Goal: Communication & Community: Answer question/provide support

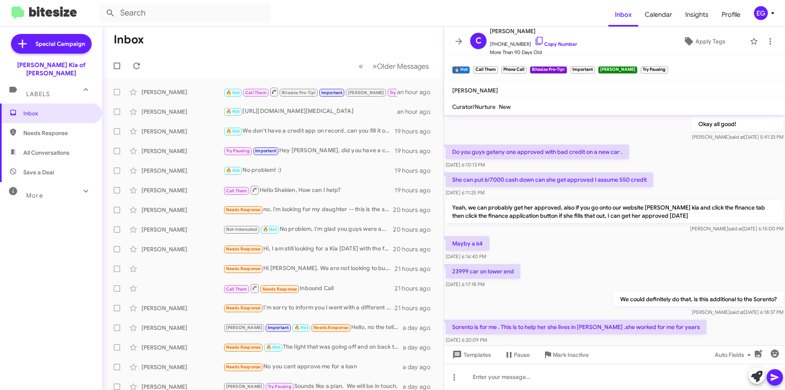
scroll to position [348, 0]
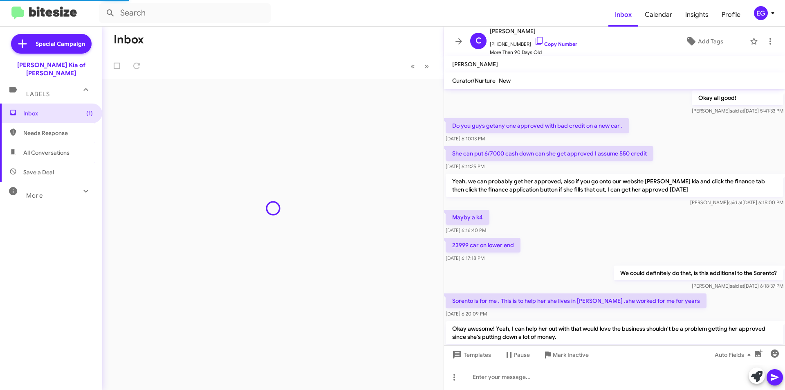
scroll to position [348, 0]
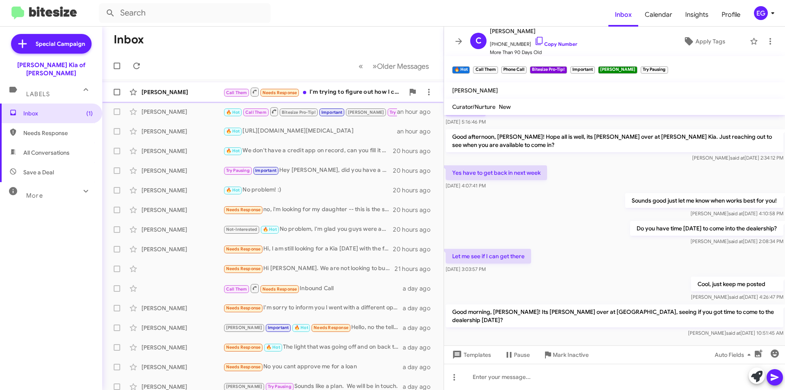
click at [189, 90] on div "[PERSON_NAME]" at bounding box center [183, 92] width 82 height 8
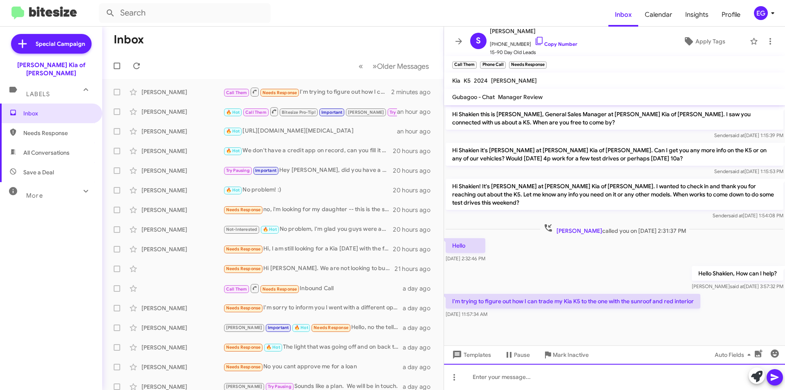
click at [514, 378] on div at bounding box center [614, 377] width 341 height 26
click at [545, 43] on link "Copy Number" at bounding box center [556, 44] width 43 height 6
click at [519, 376] on div at bounding box center [614, 377] width 341 height 26
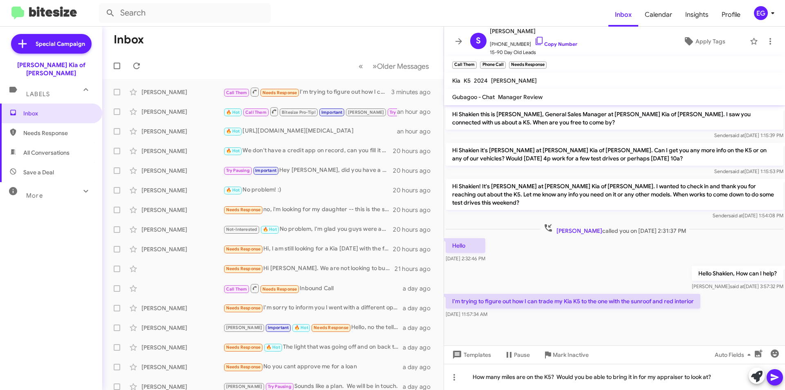
click at [776, 380] on icon at bounding box center [775, 377] width 10 height 10
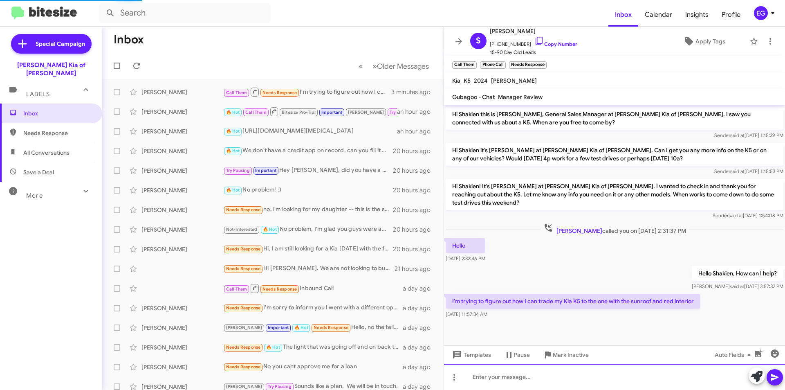
scroll to position [19, 0]
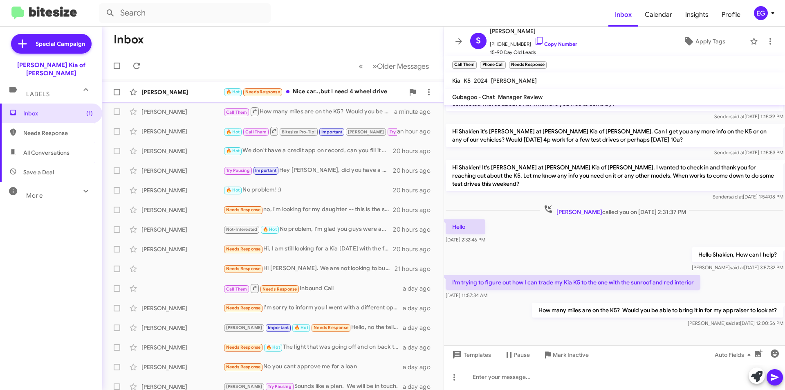
click at [153, 94] on div "[PERSON_NAME]" at bounding box center [183, 92] width 82 height 8
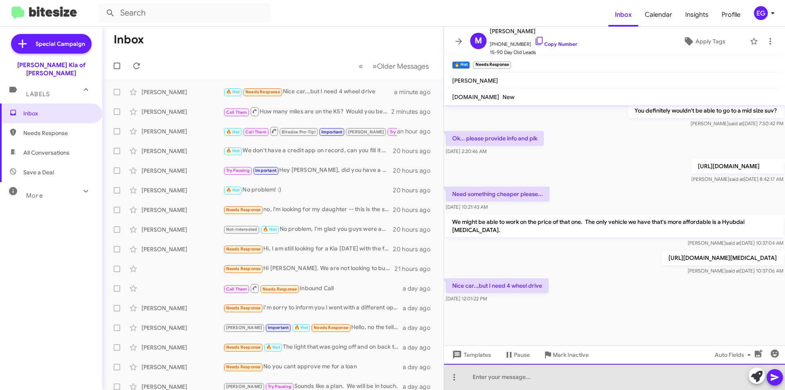
click at [499, 379] on div at bounding box center [614, 377] width 341 height 26
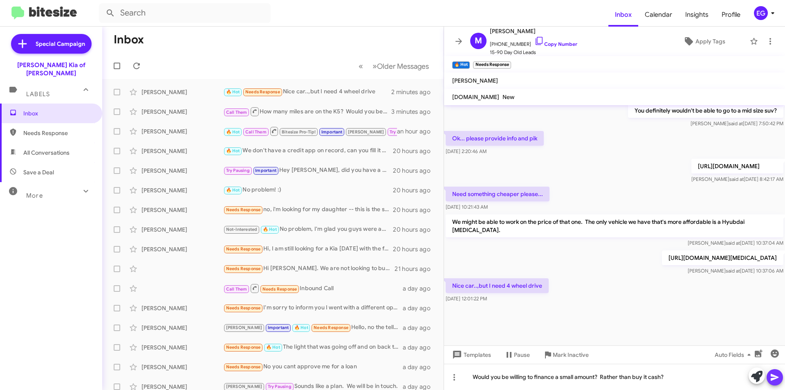
click at [776, 377] on icon at bounding box center [775, 377] width 10 height 10
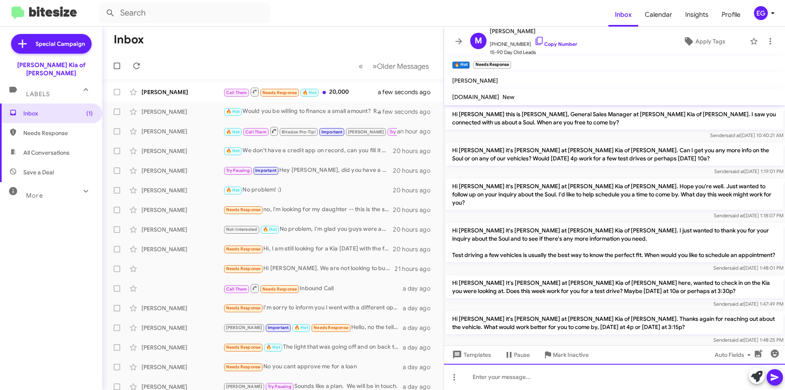
scroll to position [41, 0]
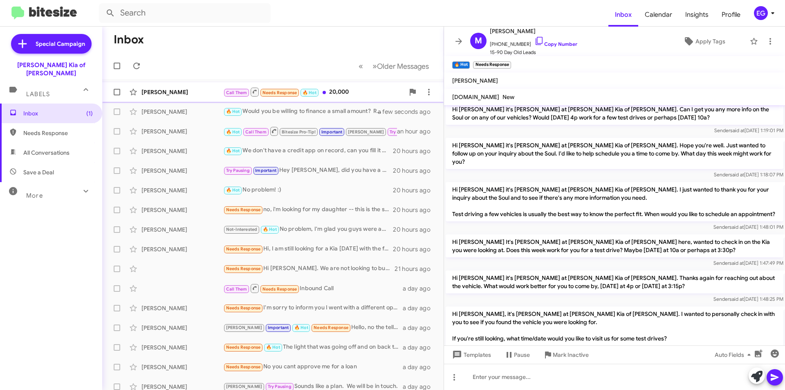
click at [348, 93] on div "Call Them Needs Response 🔥 Hot 20,000" at bounding box center [313, 92] width 181 height 10
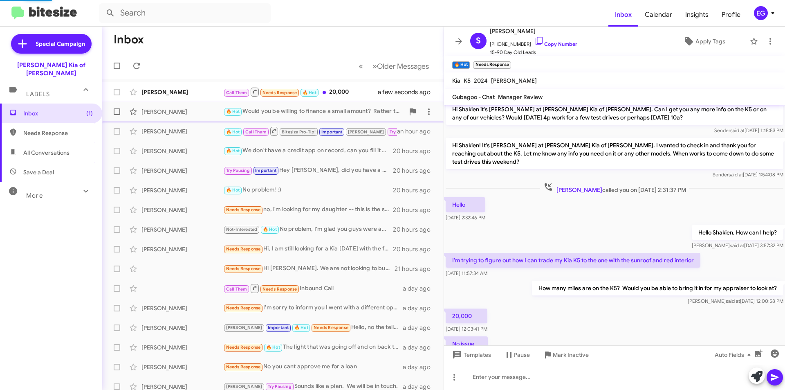
scroll to position [79, 0]
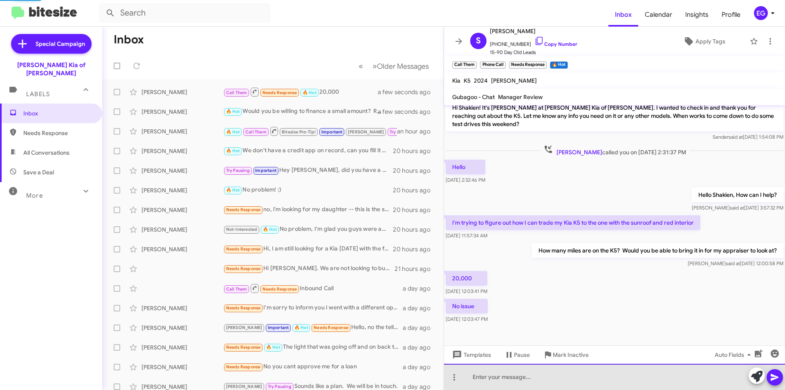
click at [511, 382] on div at bounding box center [614, 377] width 341 height 26
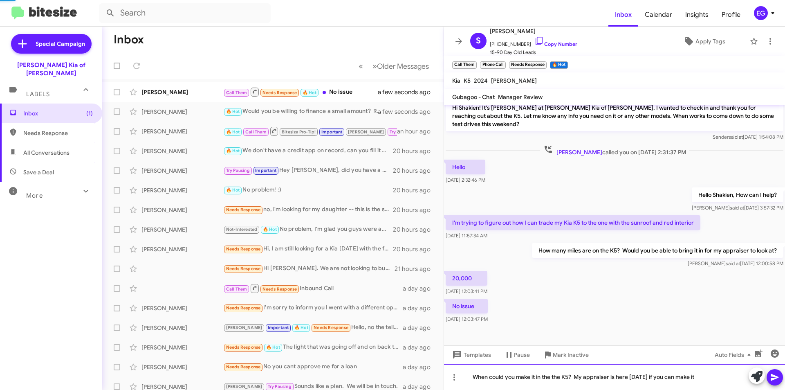
scroll to position [108, 0]
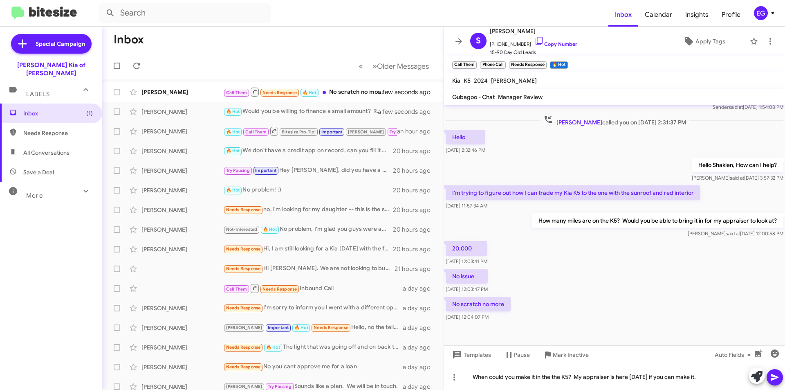
click at [775, 376] on icon at bounding box center [775, 377] width 8 height 7
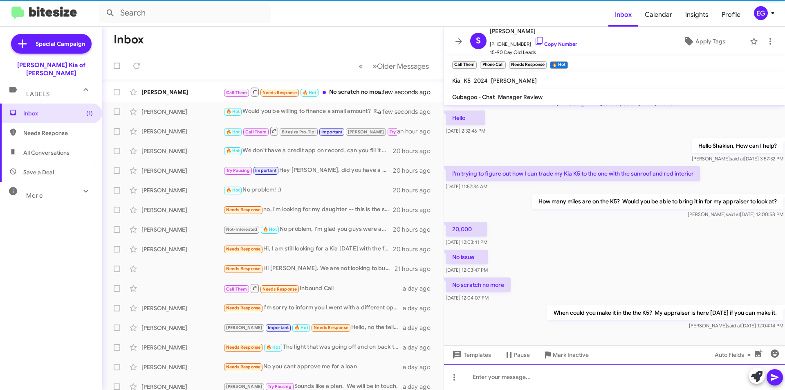
scroll to position [138, 0]
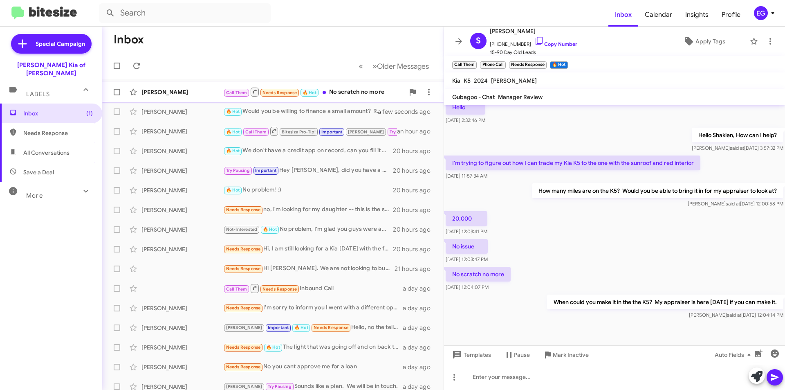
click at [191, 94] on div "[PERSON_NAME]" at bounding box center [183, 92] width 82 height 8
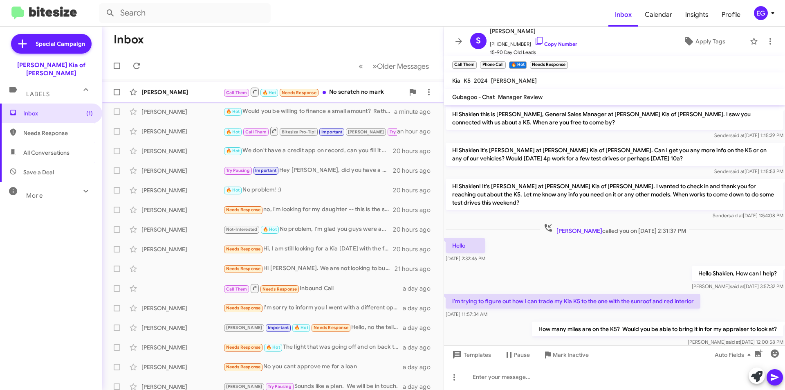
click at [345, 91] on div "Call Them 🔥 Hot Needs Response No scratch no mark" at bounding box center [313, 92] width 181 height 10
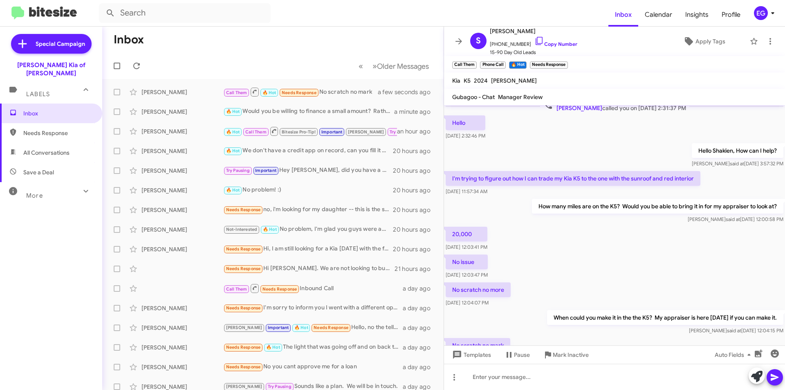
scroll to position [168, 0]
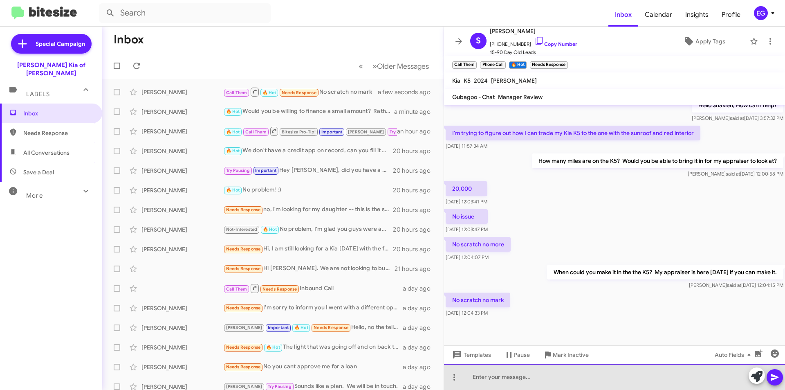
click at [479, 380] on div at bounding box center [614, 377] width 341 height 26
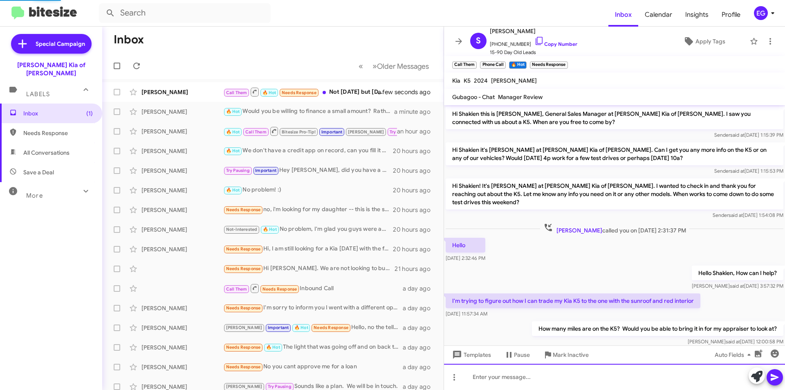
scroll to position [198, 0]
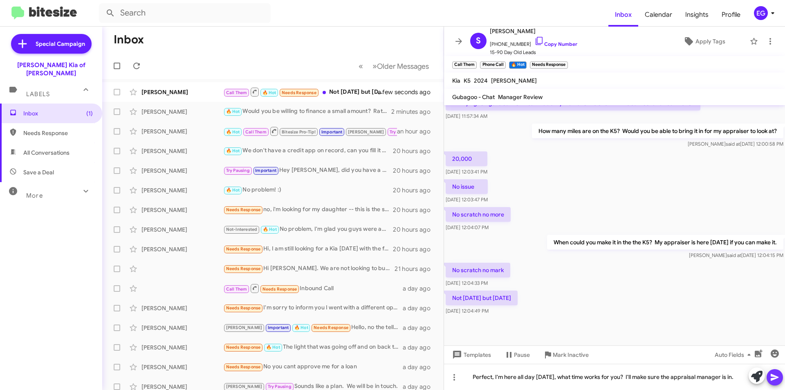
click at [776, 378] on icon at bounding box center [775, 377] width 8 height 7
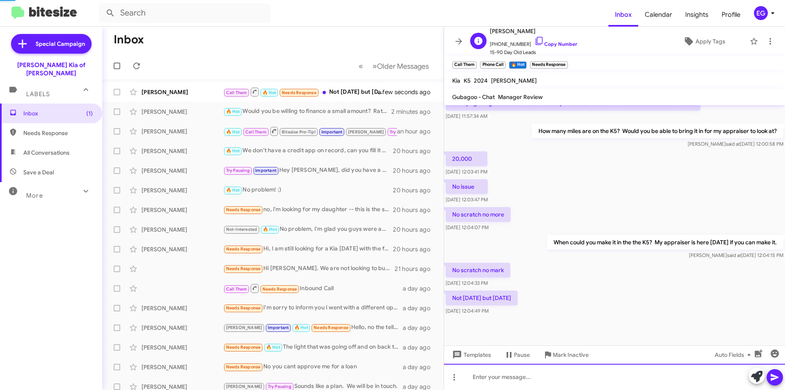
scroll to position [0, 0]
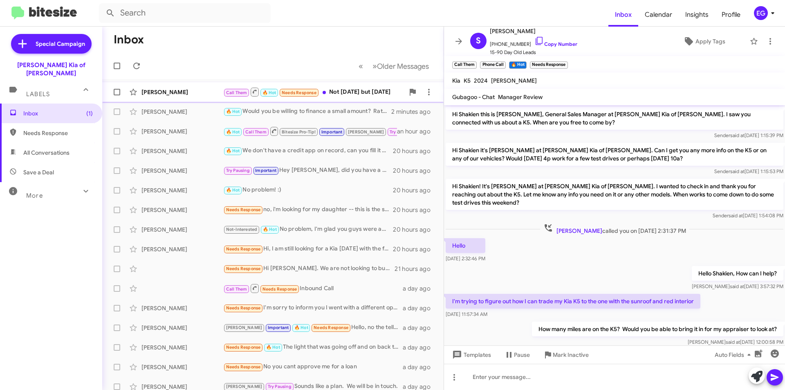
click at [189, 87] on div "Shakien Farquharson Call Them 🔥 Hot Needs Response Not today but Monday a minut…" at bounding box center [273, 92] width 328 height 16
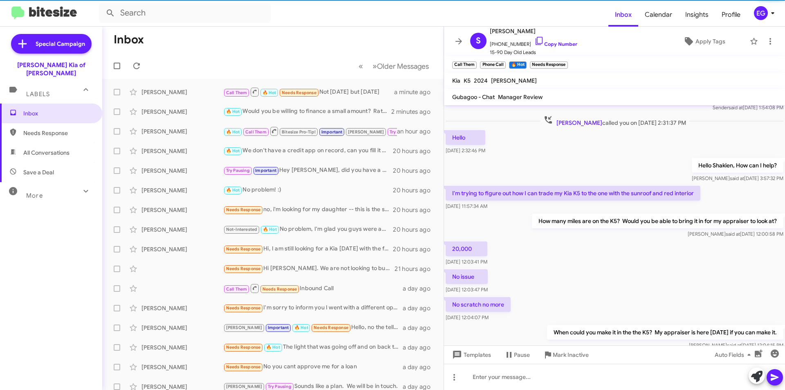
scroll to position [228, 0]
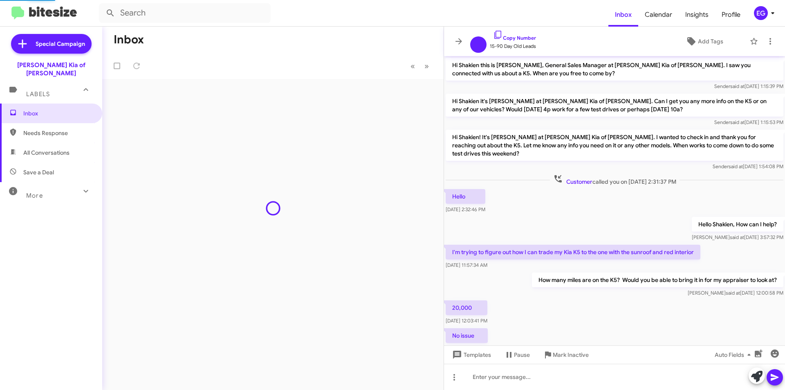
scroll to position [179, 0]
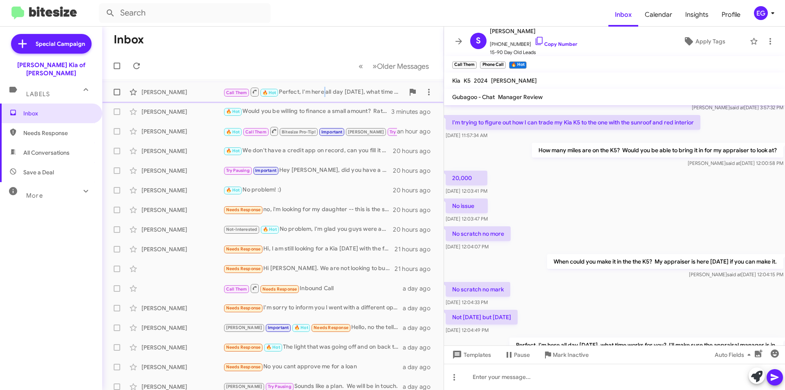
click at [324, 86] on div "Shakien Farquharson Call Them 🔥 Hot Perfect, I'm here all day monday, what time…" at bounding box center [273, 92] width 328 height 16
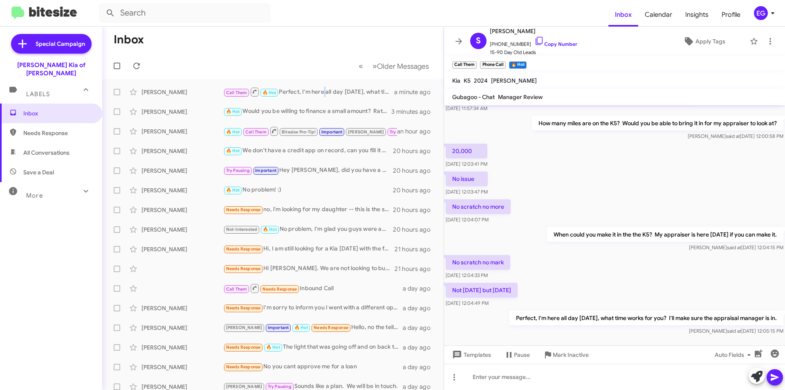
scroll to position [228, 0]
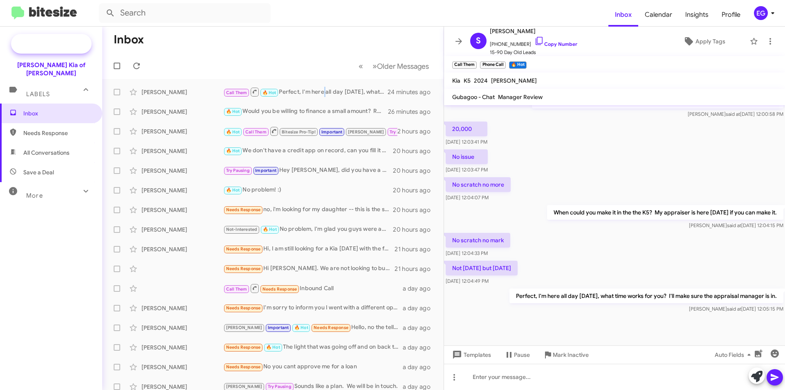
click at [52, 39] on span "Special Campaign" at bounding box center [51, 44] width 81 height 20
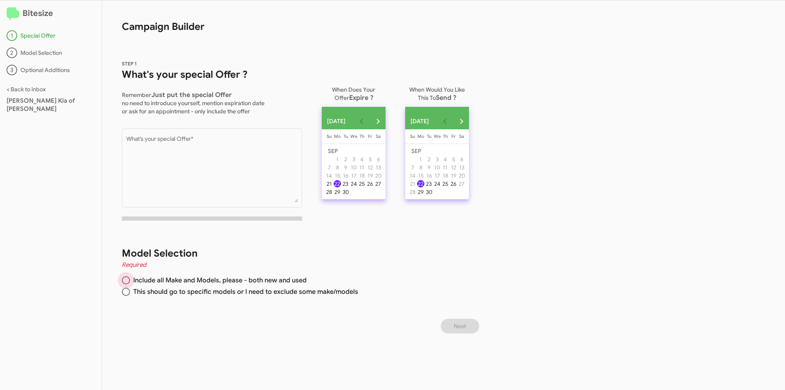
click at [213, 282] on span "Include all Make and Models, please - both new and used" at bounding box center [218, 280] width 177 height 8
click at [130, 282] on input "Include all Make and Models, please - both new and used" at bounding box center [126, 280] width 8 height 8
radio input "true"
click at [213, 282] on span "Include all Make and Models, please - both new and used" at bounding box center [218, 280] width 177 height 8
click at [130, 282] on input "Include all Make and Models, please - both new and used" at bounding box center [126, 280] width 8 height 8
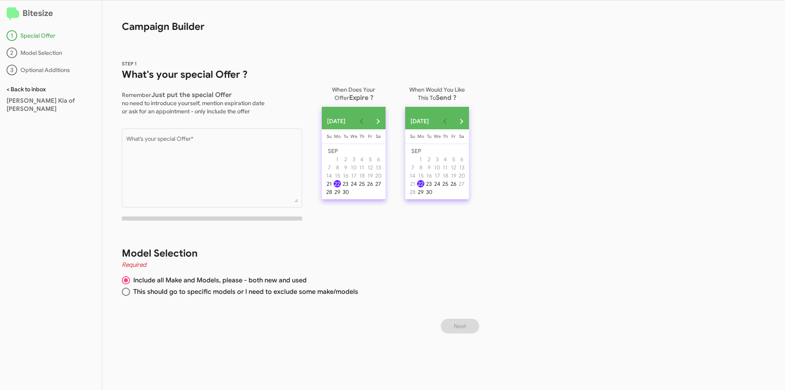
click at [24, 89] on link "< Back to inbox" at bounding box center [26, 88] width 39 height 7
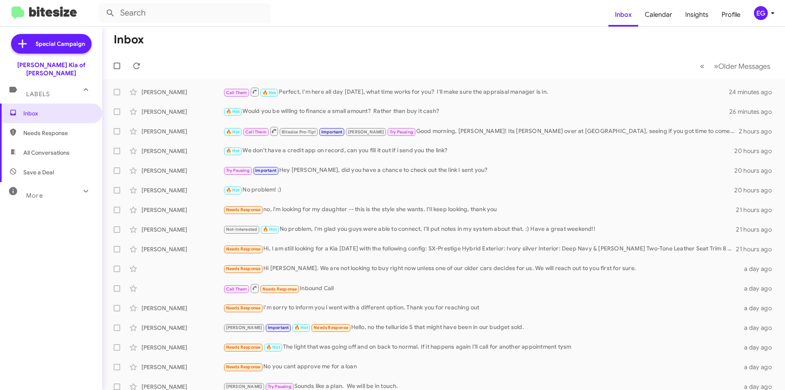
click at [69, 67] on div "[PERSON_NAME] Kia of [PERSON_NAME]" at bounding box center [51, 69] width 102 height 16
click at [81, 186] on icon at bounding box center [86, 191] width 10 height 10
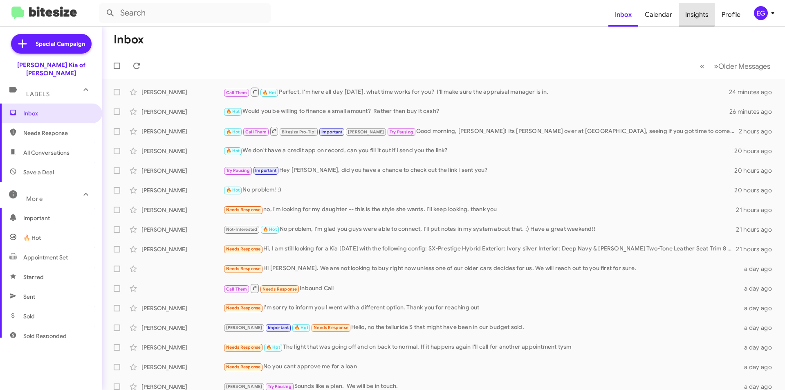
click at [690, 13] on span "Insights" at bounding box center [697, 15] width 36 height 24
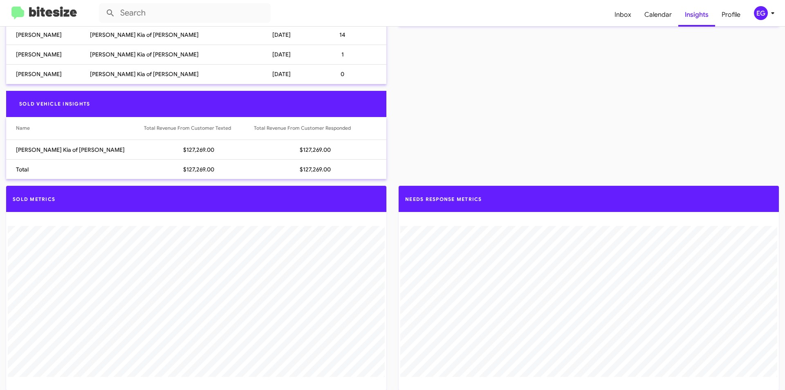
scroll to position [545, 0]
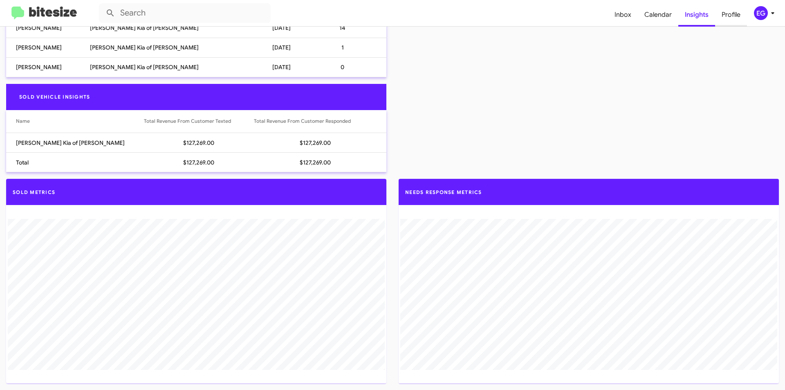
click at [726, 16] on span "Profile" at bounding box center [731, 15] width 32 height 24
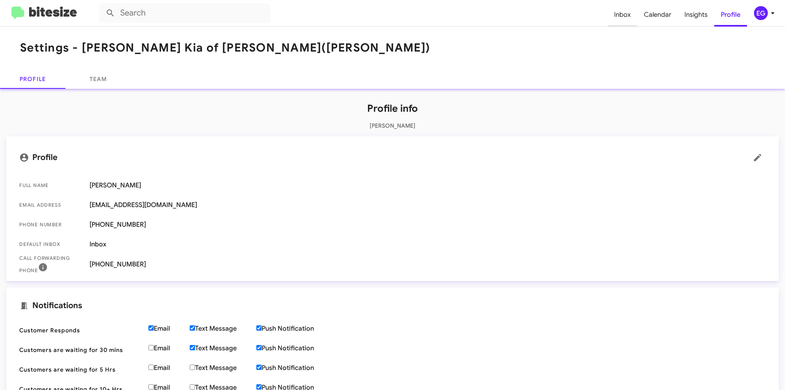
click at [631, 13] on span "Inbox" at bounding box center [623, 15] width 30 height 24
